Goal: Transaction & Acquisition: Purchase product/service

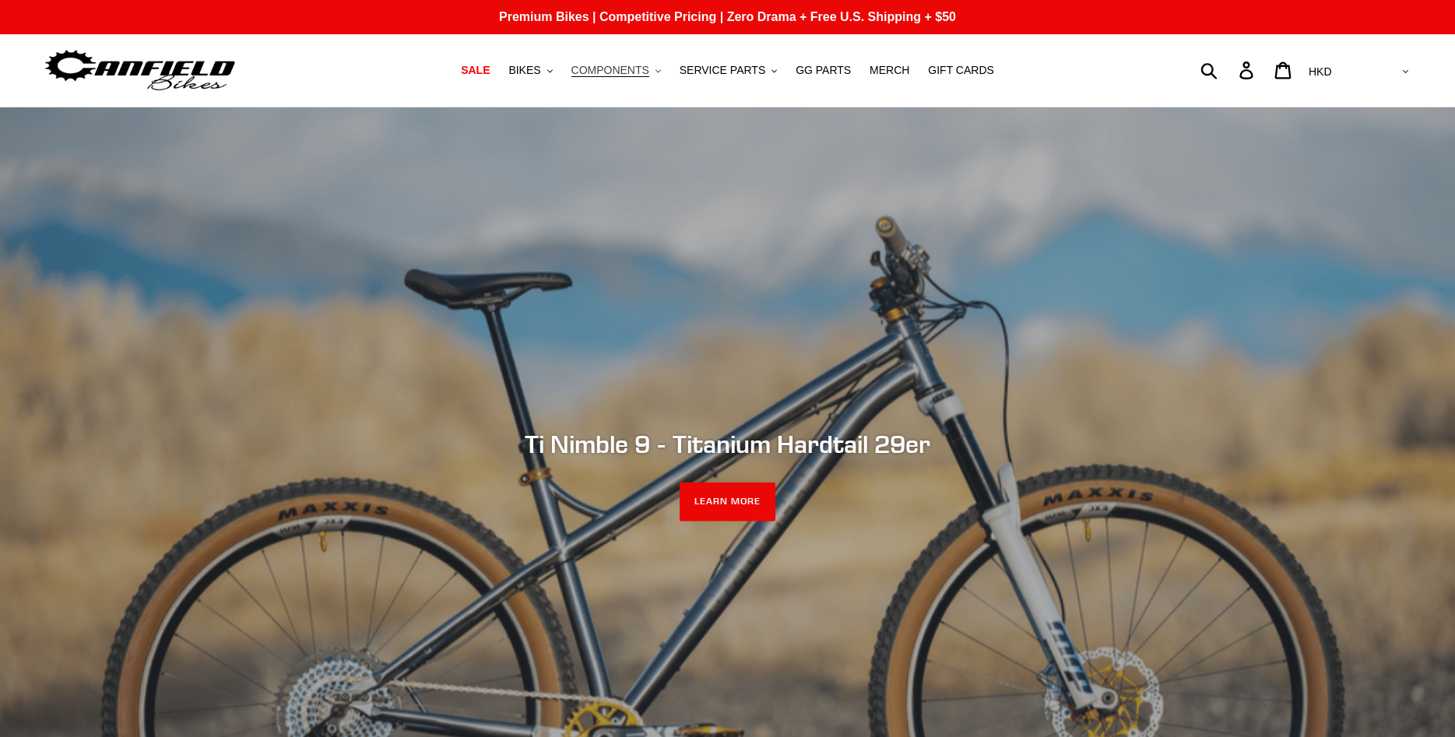
click at [662, 67] on button "COMPONENTS .cls-1{fill:#231f20}" at bounding box center [616, 70] width 105 height 21
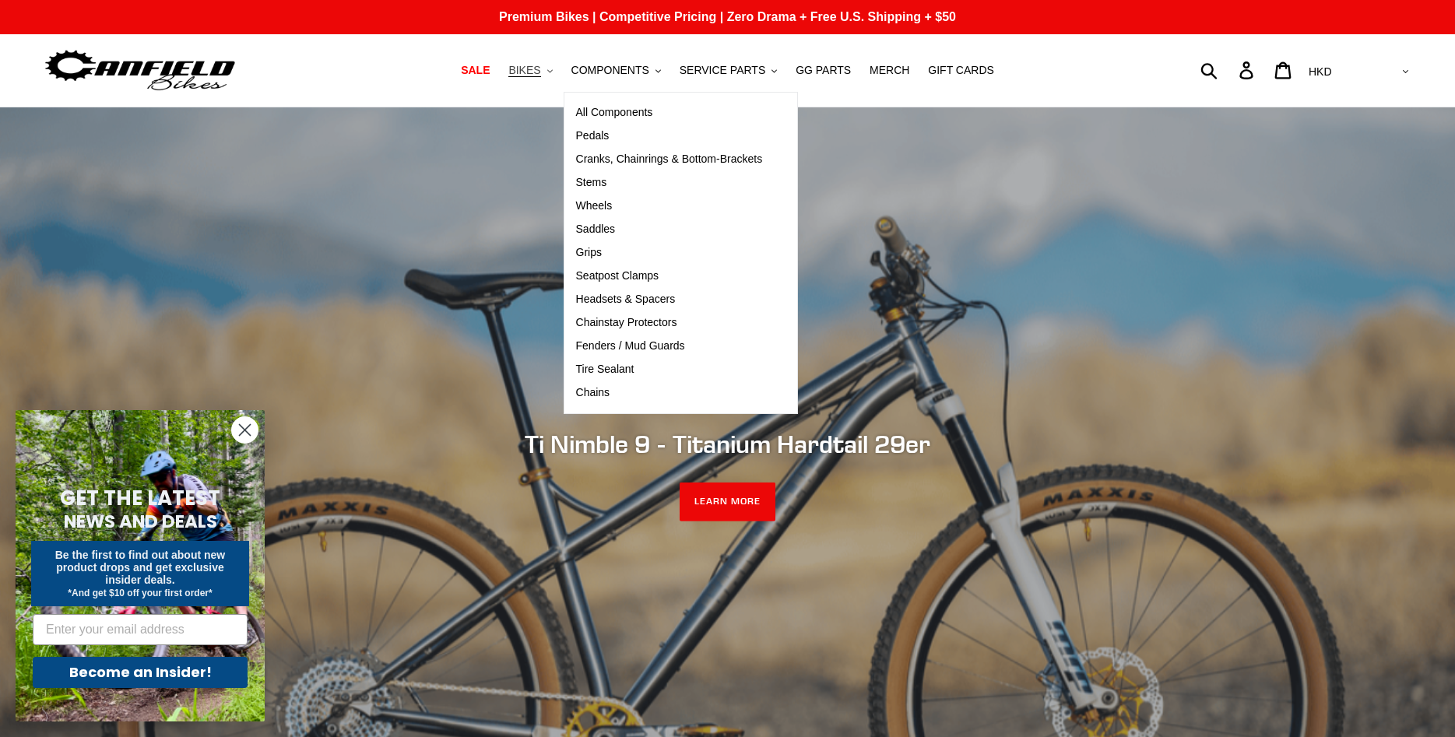
click at [553, 71] on icon ".cls-1{fill:#231f20}" at bounding box center [549, 71] width 5 height 5
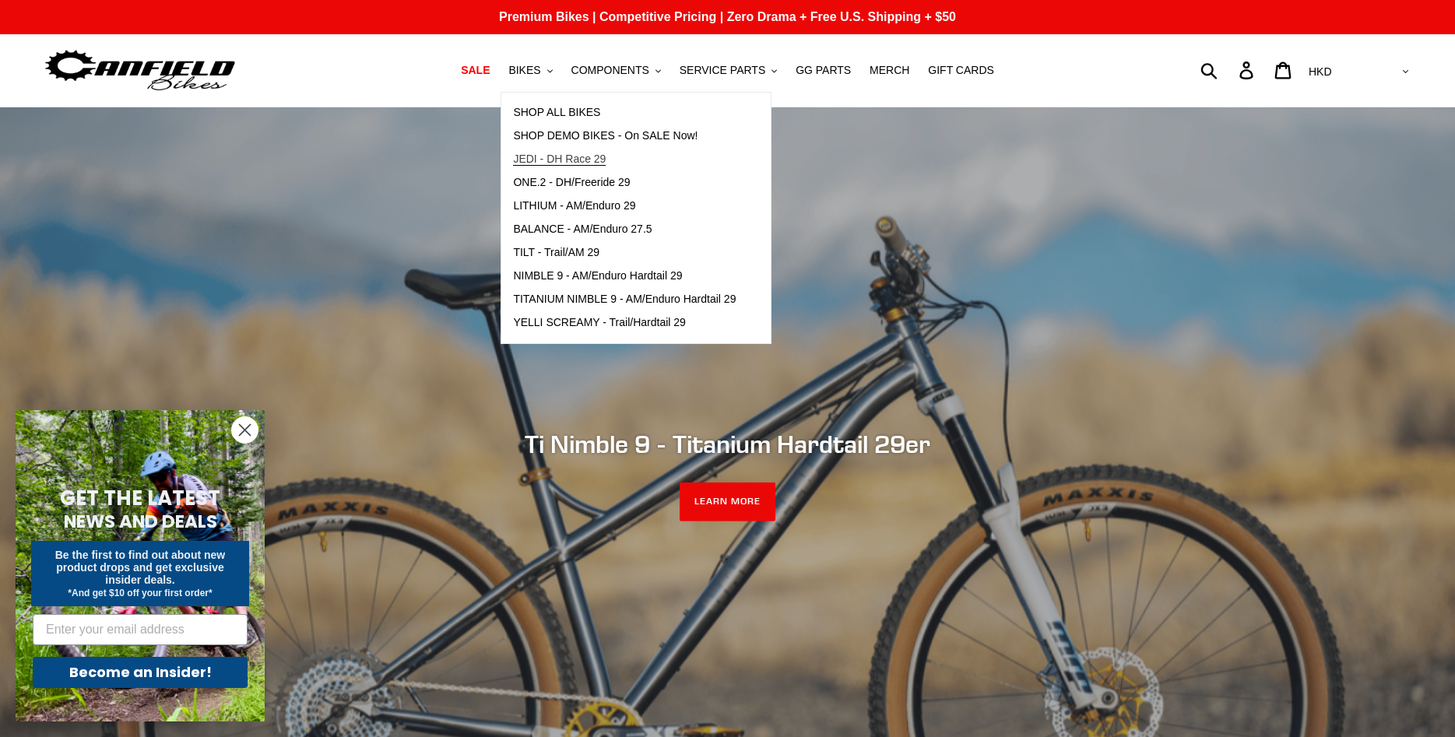
click at [587, 166] on span "JEDI - DH Race 29" at bounding box center [559, 159] width 93 height 13
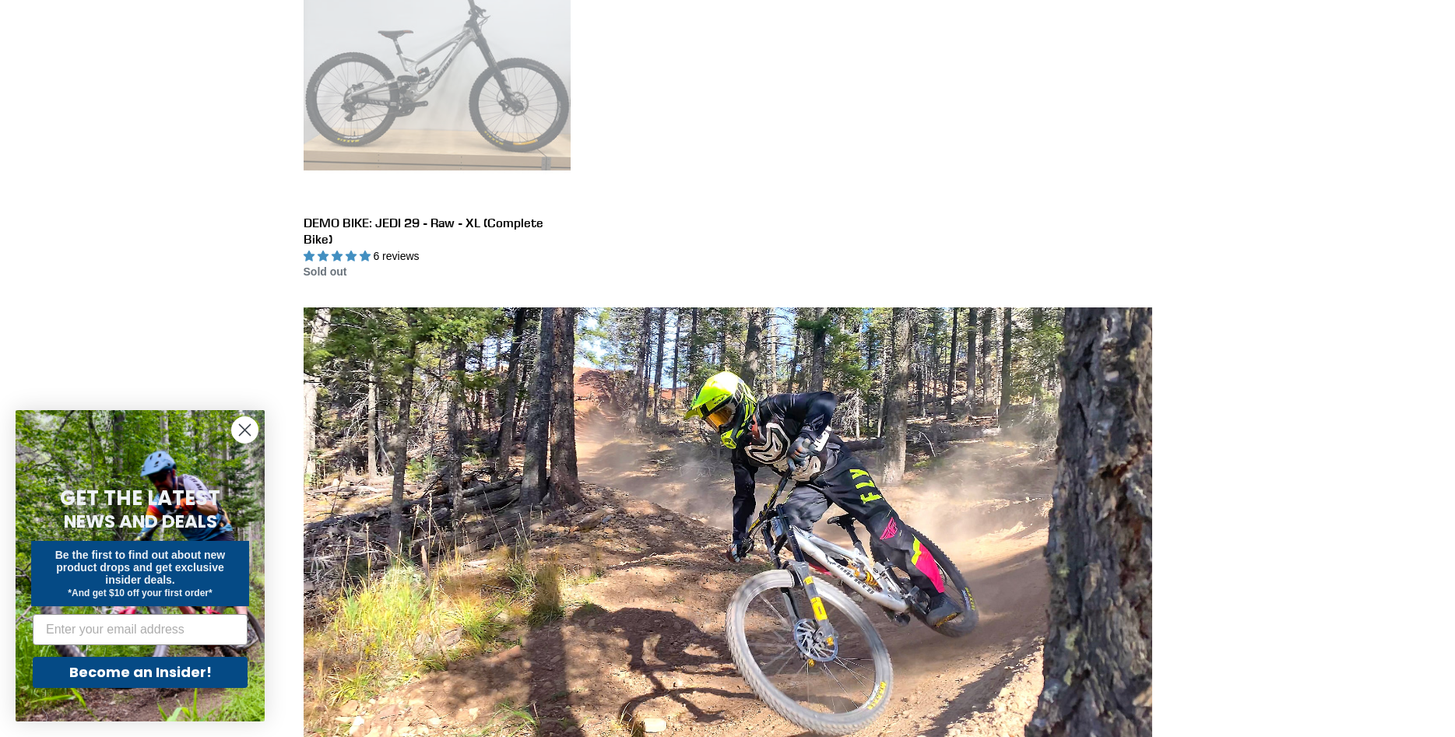
scroll to position [397, 0]
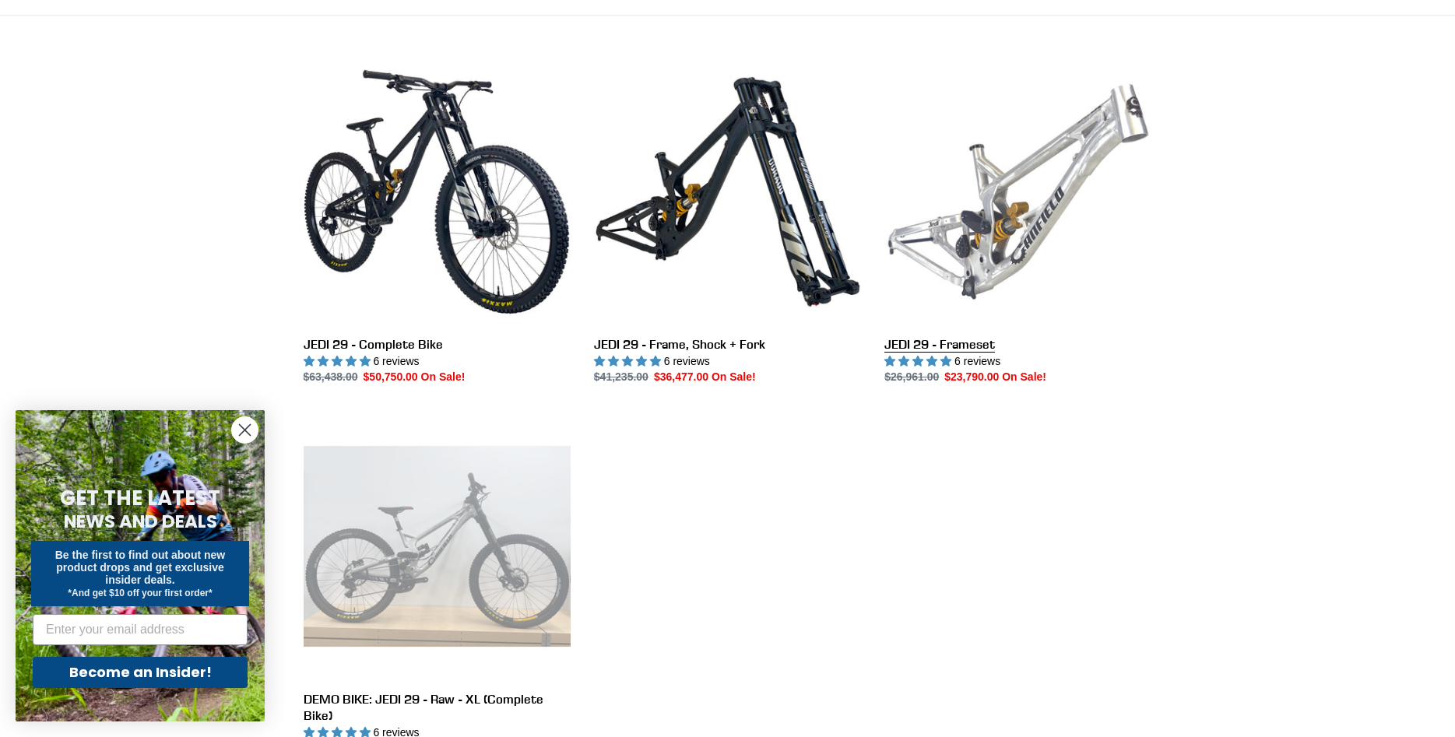
click at [1001, 218] on link "JEDI 29 - Frameset" at bounding box center [1017, 222] width 267 height 328
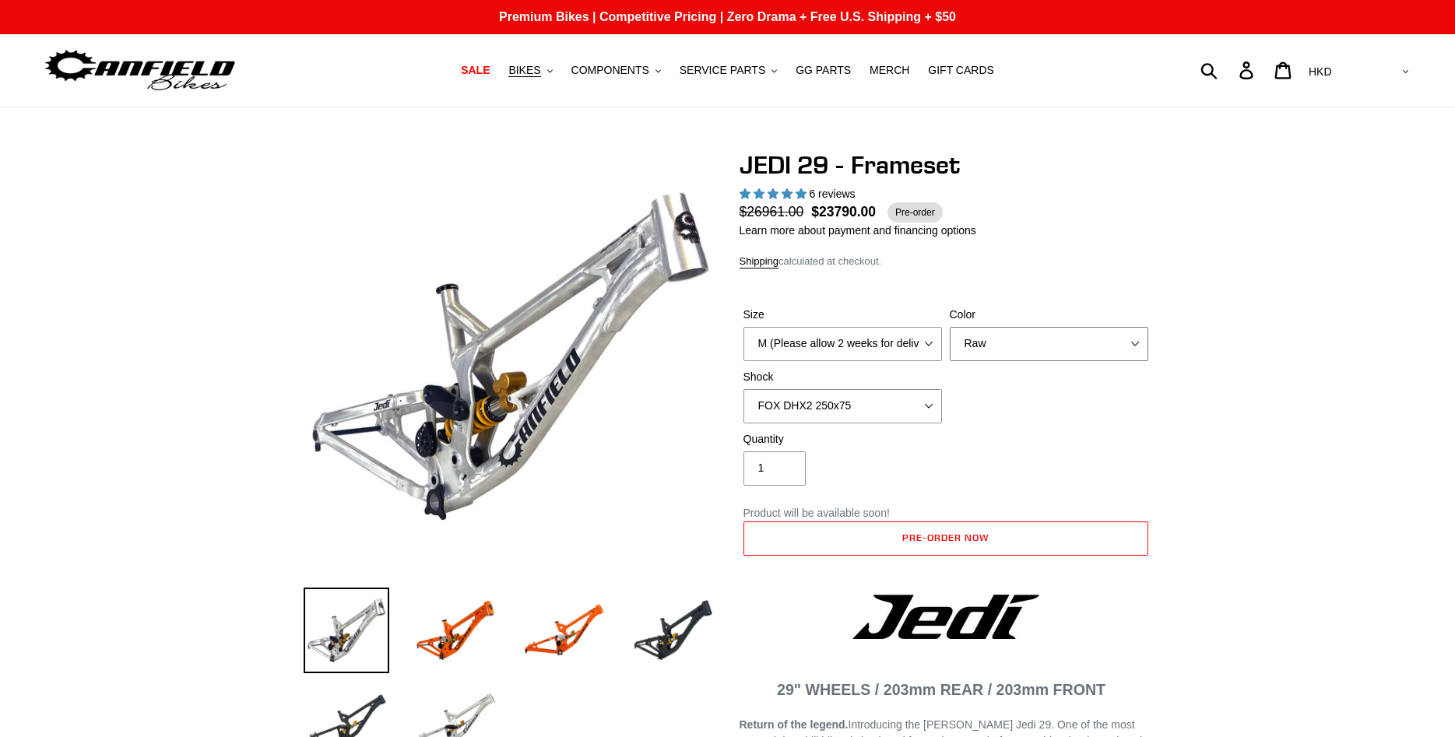
select select "highest-rating"
click at [950, 327] on select "Orange Raw Stealth Black" at bounding box center [1049, 344] width 199 height 34
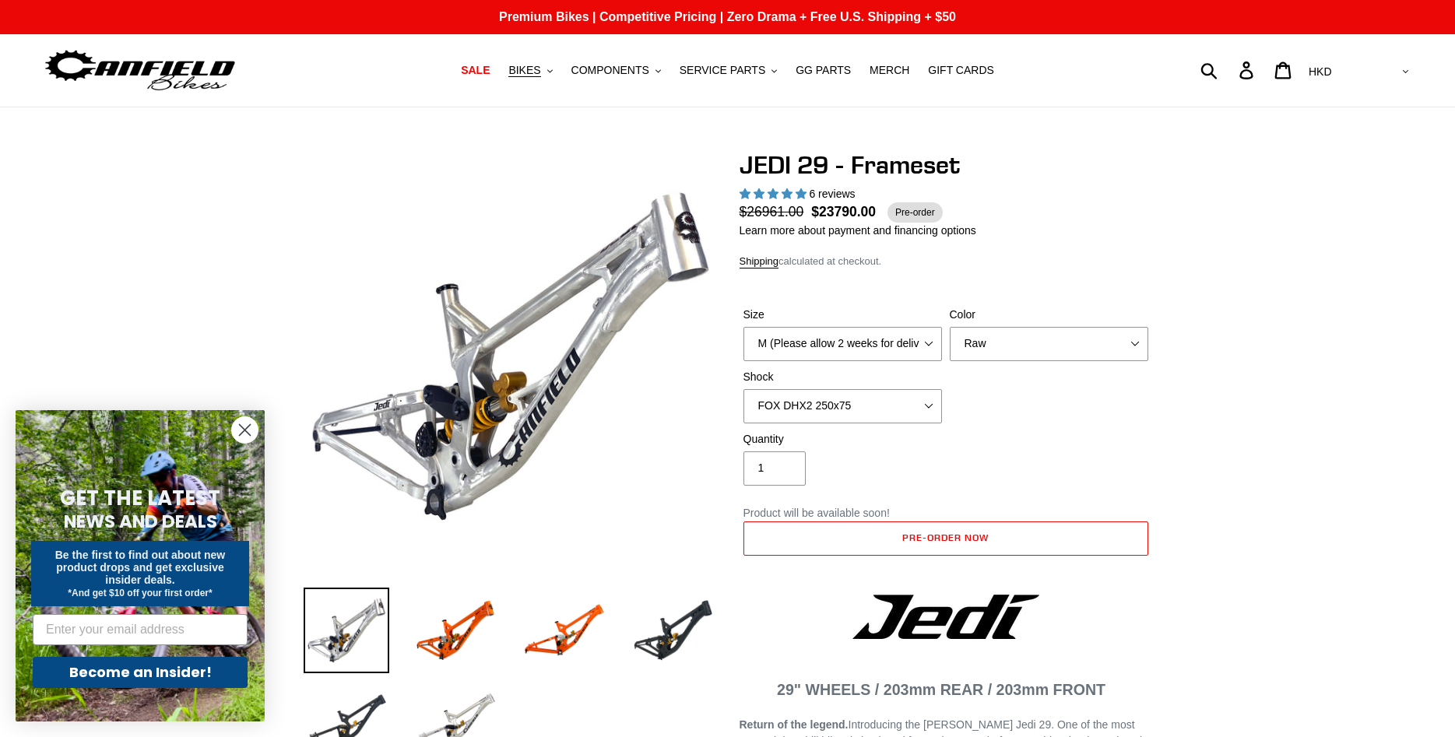
click at [476, 630] on img at bounding box center [456, 631] width 86 height 86
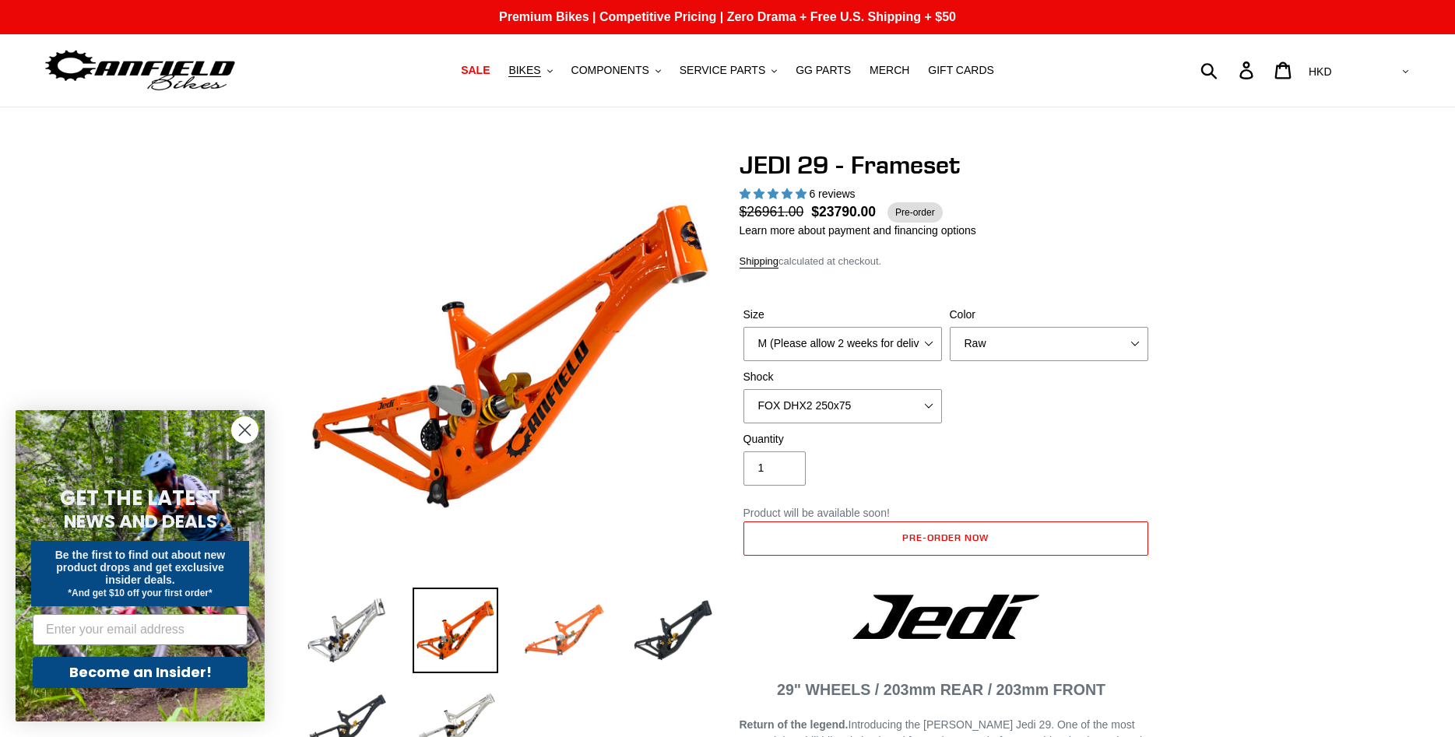
click at [552, 640] on img at bounding box center [565, 631] width 86 height 86
